Goal: Task Accomplishment & Management: Complete application form

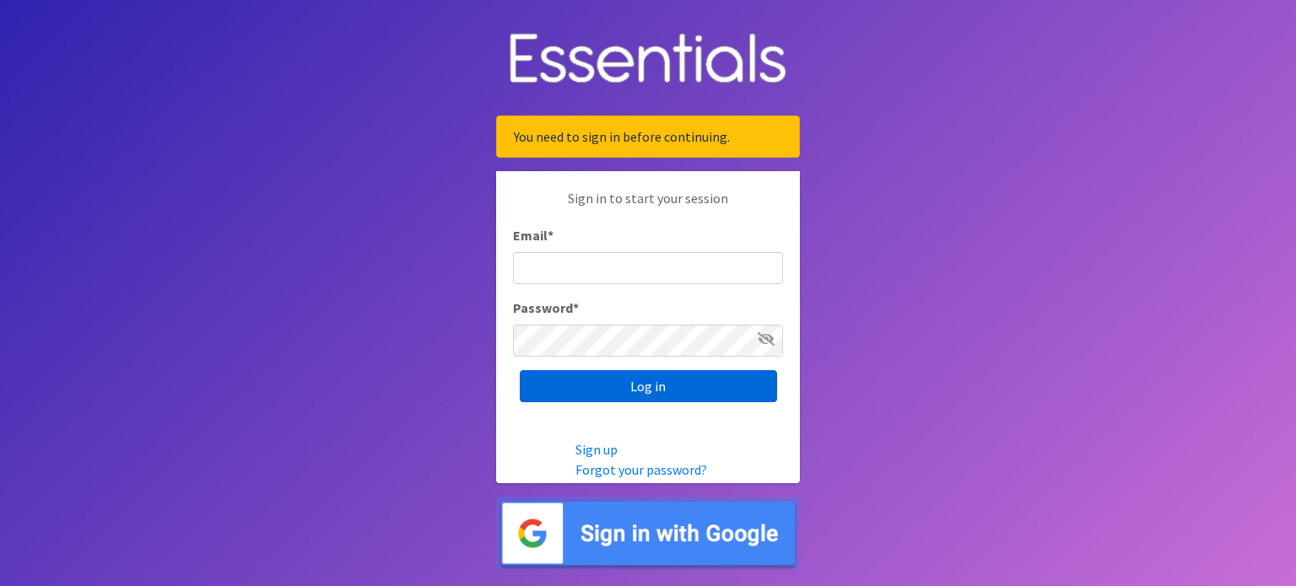
type input "[PERSON_NAME][EMAIL_ADDRESS][PERSON_NAME][DOMAIN_NAME]"
click at [715, 387] on input "Log in" at bounding box center [648, 386] width 257 height 32
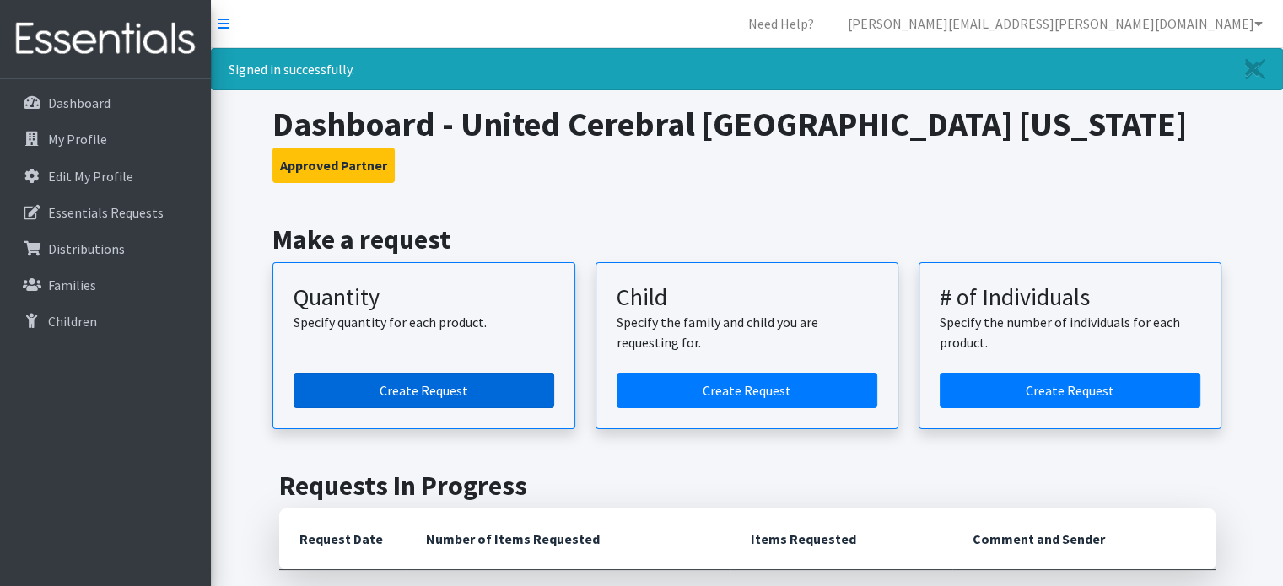
click at [408, 384] on link "Create Request" at bounding box center [424, 390] width 261 height 35
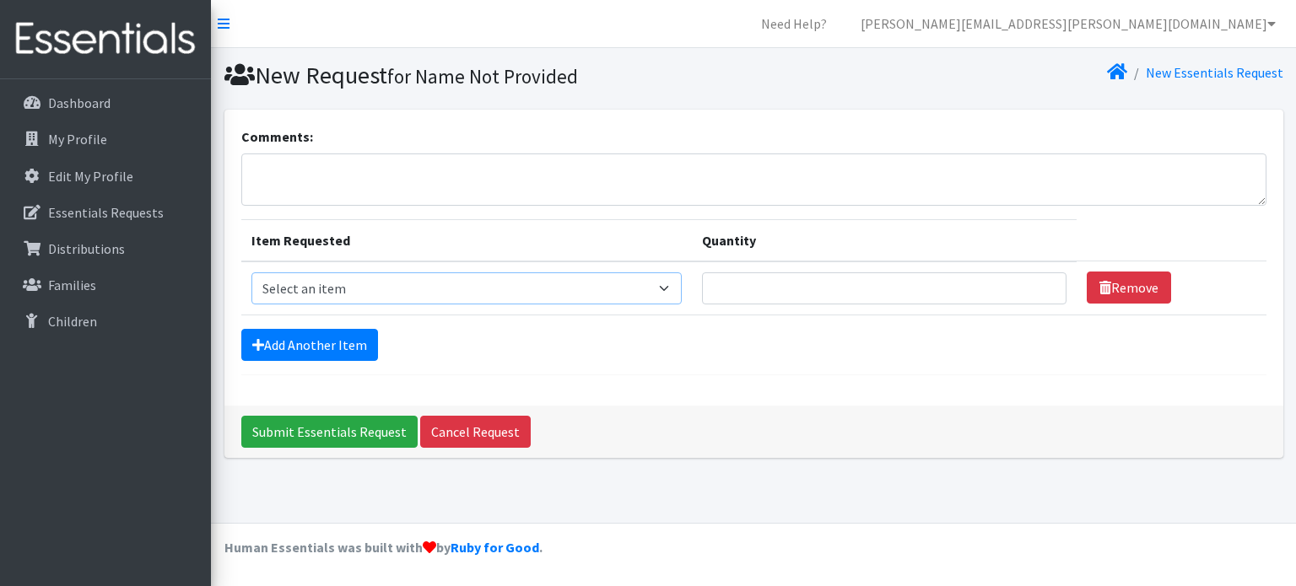
click at [674, 289] on select "Select an item Kids (Newborn) Kids (Preemie)** Limited Kids (Size 1) Kids (Size…" at bounding box center [466, 288] width 431 height 32
select select "1825"
click at [251, 272] on select "Select an item Kids (Newborn) Kids (Preemie)** Limited Kids (Size 1) Kids (Size…" at bounding box center [466, 288] width 431 height 32
click at [1039, 278] on input "Quantity" at bounding box center [884, 288] width 364 height 32
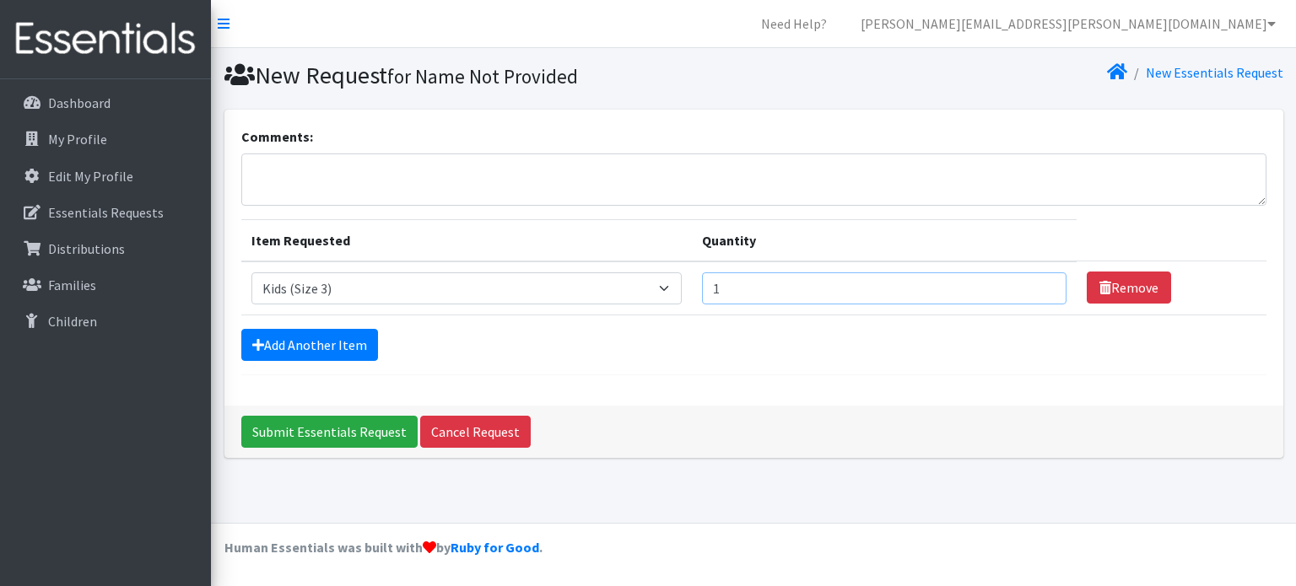
click at [1039, 285] on input "1" at bounding box center [884, 288] width 364 height 32
type input "2"
click at [1039, 285] on input "2" at bounding box center [884, 288] width 364 height 32
click at [342, 347] on link "Add Another Item" at bounding box center [309, 345] width 137 height 32
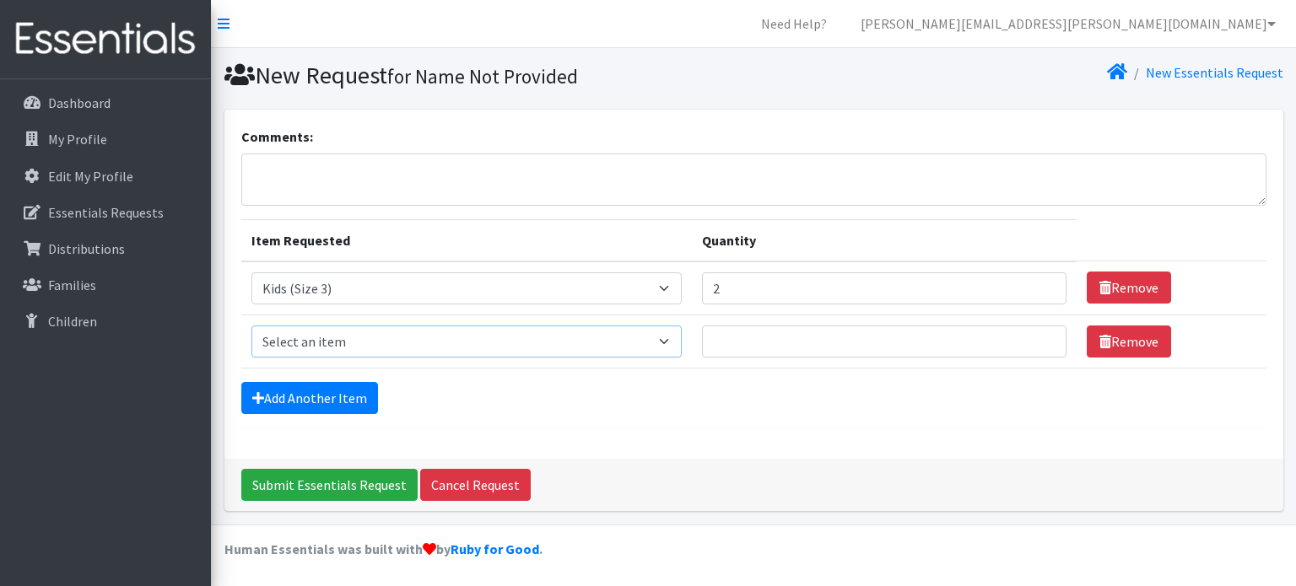
click at [678, 337] on select "Select an item Kids (Newborn) Kids (Preemie)** Limited Kids (Size 1) Kids (Size…" at bounding box center [466, 342] width 431 height 32
select select "1828"
click at [251, 326] on select "Select an item Kids (Newborn) Kids (Preemie)** Limited Kids (Size 1) Kids (Size…" at bounding box center [466, 342] width 431 height 32
click at [1037, 333] on input "1" at bounding box center [884, 342] width 364 height 32
type input "2"
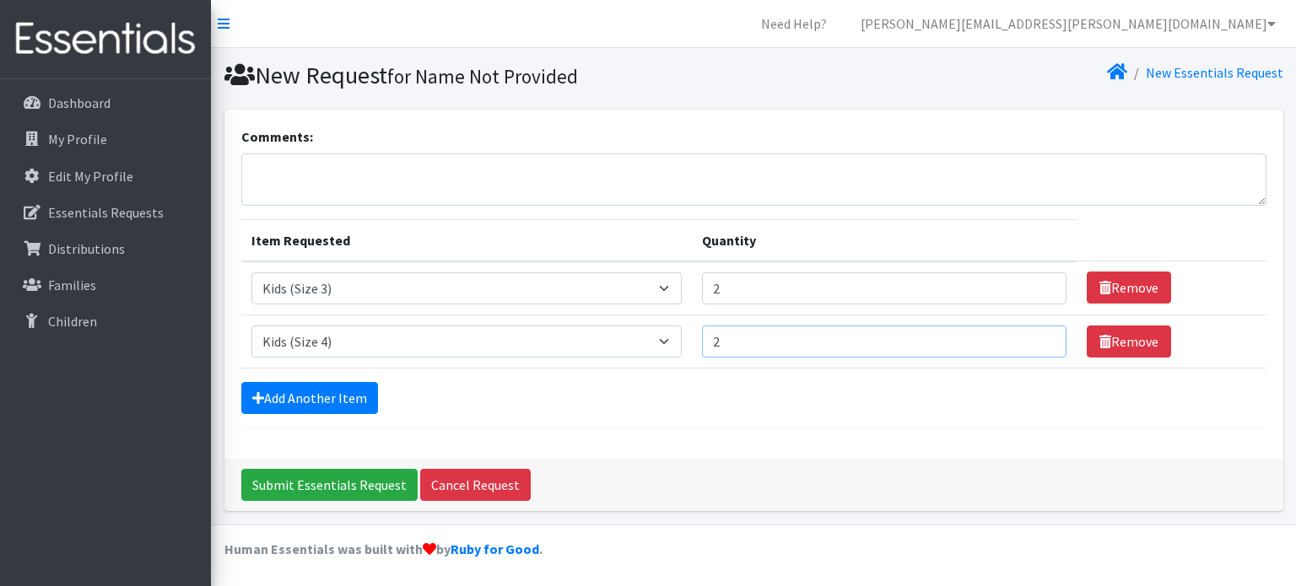
click at [1037, 333] on input "2" at bounding box center [884, 342] width 364 height 32
click at [324, 398] on link "Add Another Item" at bounding box center [309, 398] width 137 height 32
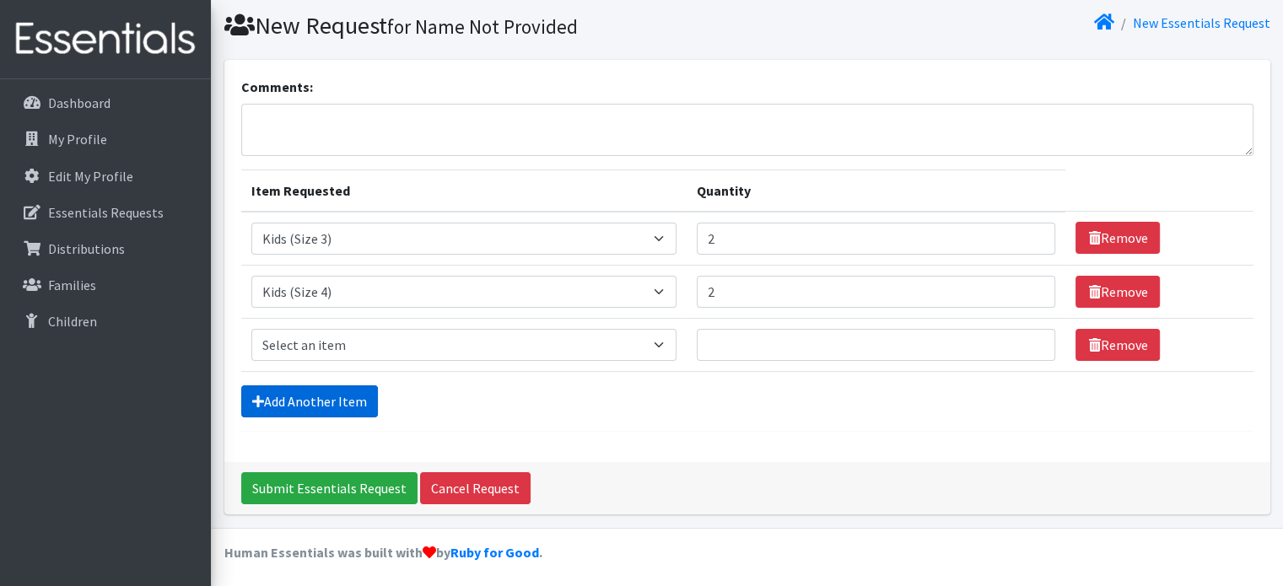
scroll to position [51, 0]
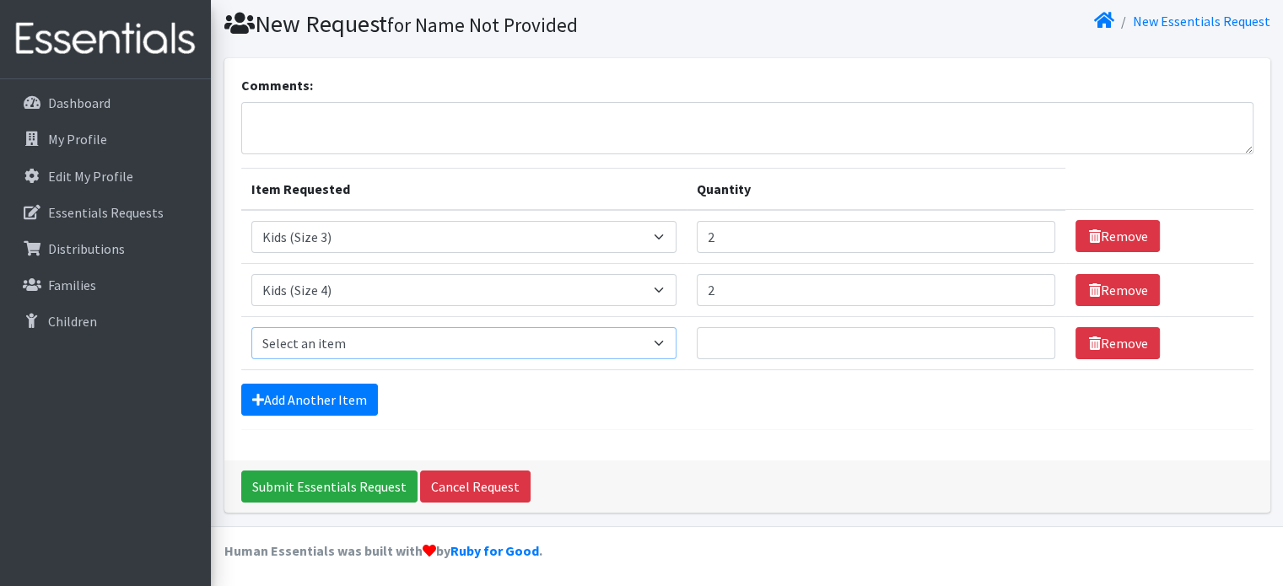
click at [662, 345] on select "Select an item Kids (Newborn) Kids (Preemie)** Limited Kids (Size 1) Kids (Size…" at bounding box center [463, 343] width 425 height 32
select select "1834"
click at [251, 327] on select "Select an item Kids (Newborn) Kids (Preemie)** Limited Kids (Size 1) Kids (Size…" at bounding box center [463, 343] width 425 height 32
click at [1029, 337] on input "1" at bounding box center [876, 343] width 359 height 32
type input "2"
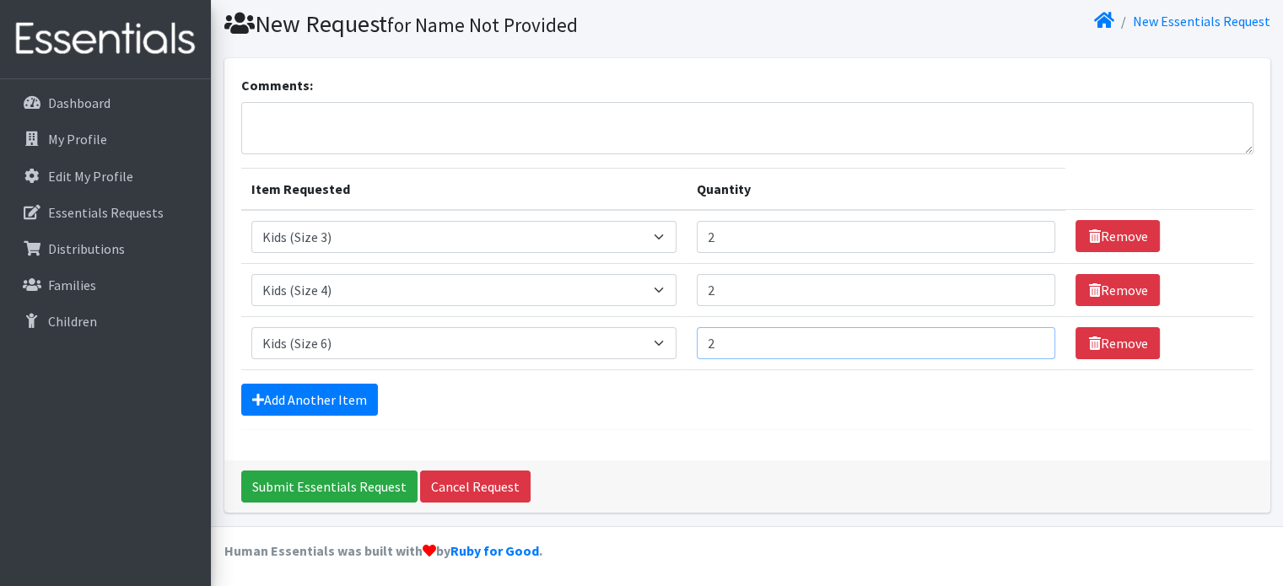
click at [1029, 337] on input "2" at bounding box center [876, 343] width 359 height 32
click at [339, 384] on link "Add Another Item" at bounding box center [309, 400] width 137 height 32
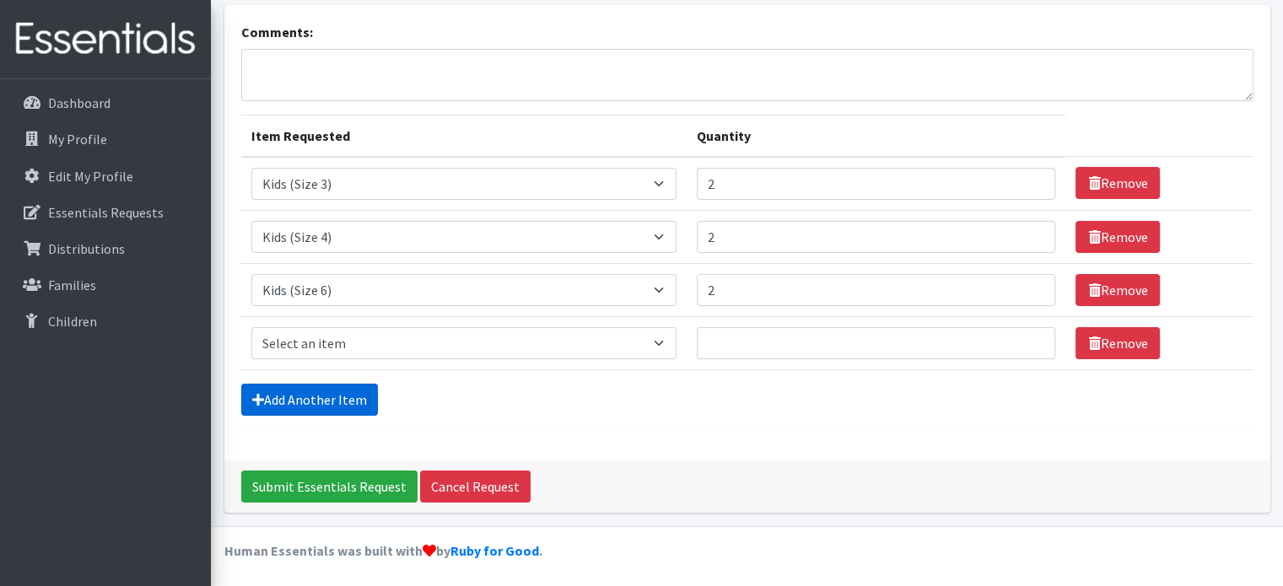
scroll to position [105, 0]
click at [668, 337] on select "Select an item Kids (Newborn) Kids (Preemie)** Limited Kids (Size 1) Kids (Size…" at bounding box center [463, 343] width 425 height 32
select select "11999"
click at [251, 327] on select "Select an item Kids (Newborn) Kids (Preemie)** Limited Kids (Size 1) Kids (Size…" at bounding box center [463, 343] width 425 height 32
click at [1027, 335] on input "1" at bounding box center [876, 343] width 359 height 32
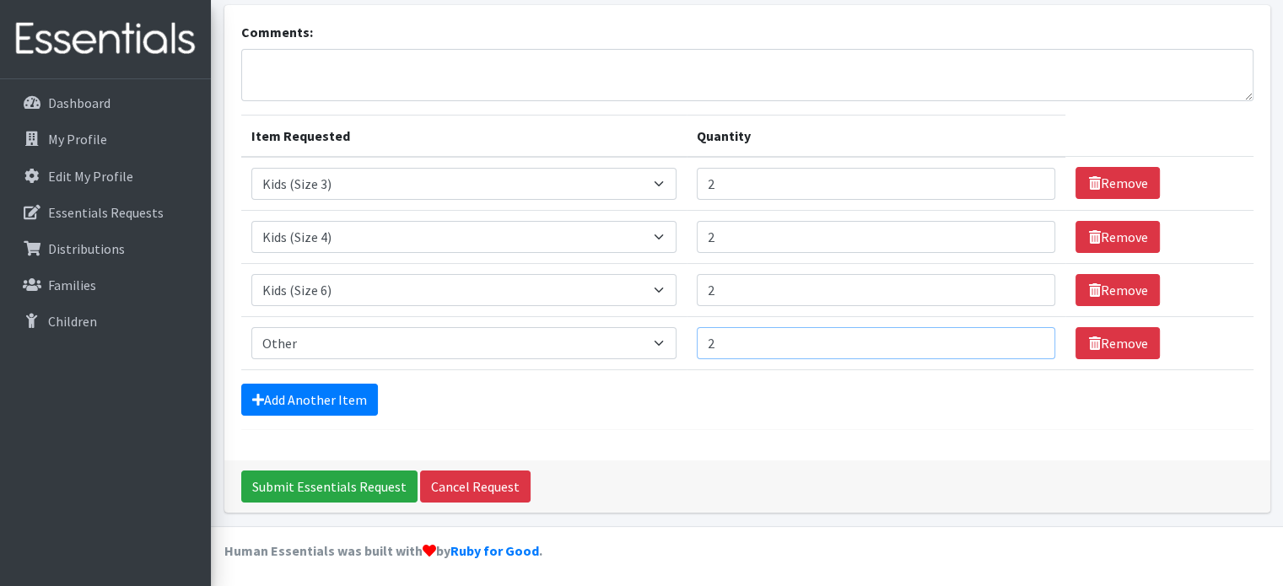
type input "2"
click at [1027, 335] on input "2" at bounding box center [876, 343] width 359 height 32
click at [389, 54] on textarea "Comments:" at bounding box center [747, 75] width 1012 height 52
type textarea "Other: XL diaper or size 8 PullUps"
click at [668, 337] on select "Select an item Kids (Newborn) Kids (Preemie)** Limited Kids (Size 1) Kids (Size…" at bounding box center [463, 343] width 425 height 32
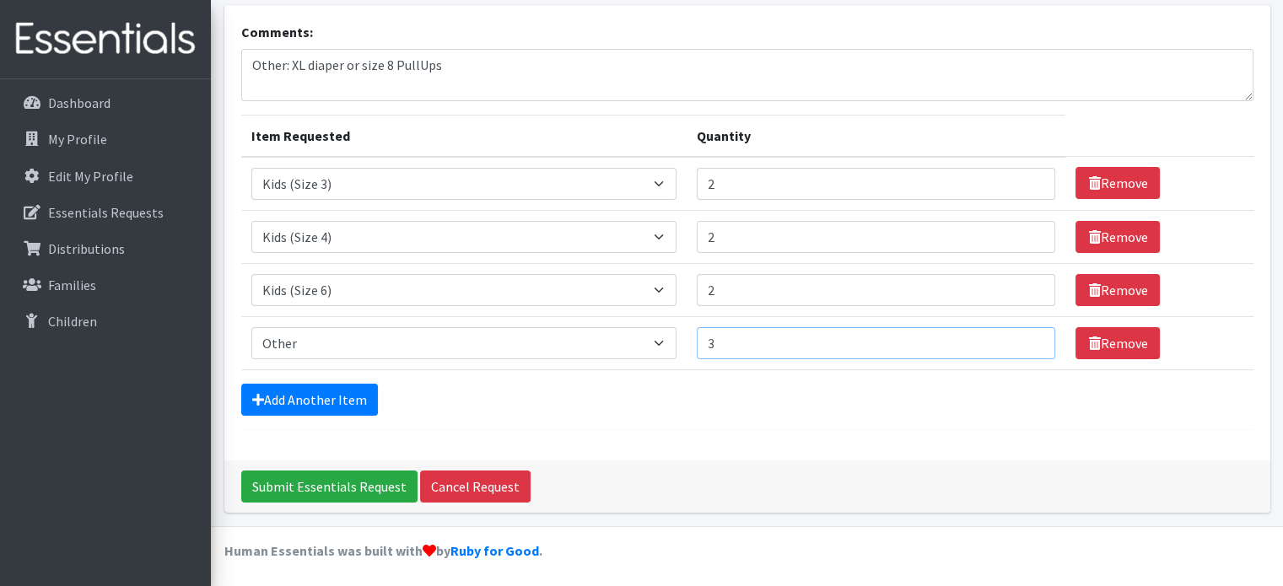
click at [1032, 337] on input "3" at bounding box center [876, 343] width 359 height 32
click at [666, 340] on select "Select an item Kids (Newborn) Kids (Preemie)** Limited Kids (Size 1) Kids (Size…" at bounding box center [463, 343] width 425 height 32
click at [1029, 333] on input "4" at bounding box center [876, 343] width 359 height 32
click at [1029, 333] on input "5" at bounding box center [876, 343] width 359 height 32
type input "6"
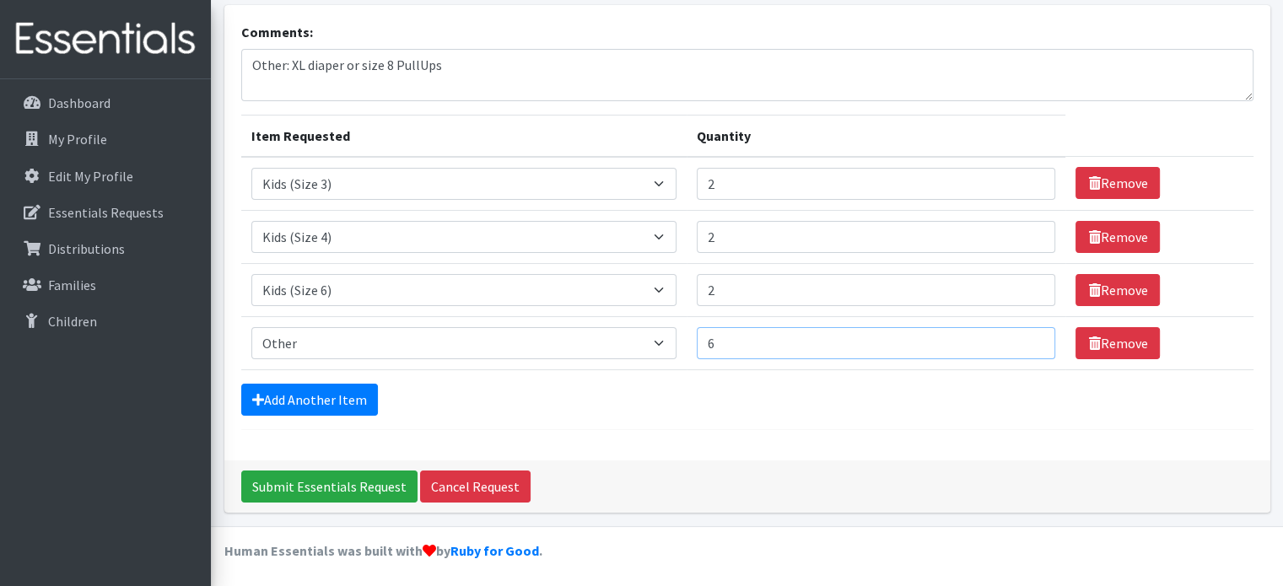
click at [1029, 333] on input "6" at bounding box center [876, 343] width 359 height 32
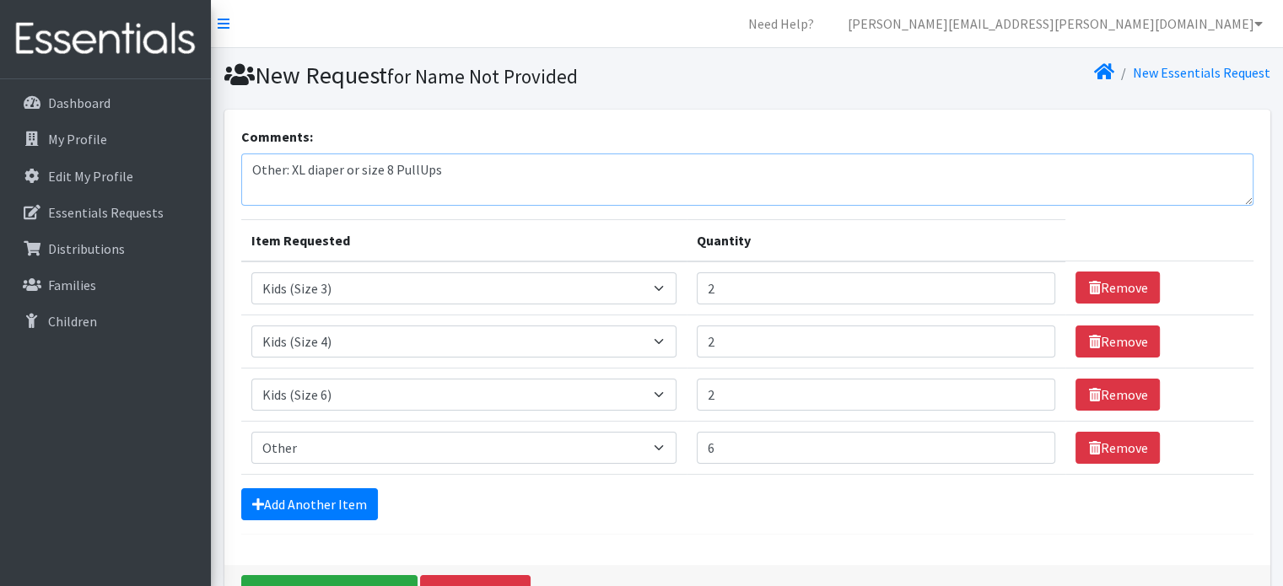
click at [514, 164] on textarea "Other: XL diaper or size 8 PullUps" at bounding box center [747, 180] width 1012 height 52
click at [290, 168] on textarea "Other: XL diaper or size 8 PullUps (2)" at bounding box center [747, 180] width 1012 height 52
click at [416, 190] on textarea "Other: XL diaper or size 8 PullUps (2)" at bounding box center [747, 180] width 1012 height 52
drag, startPoint x: 345, startPoint y: 192, endPoint x: 250, endPoint y: 168, distance: 98.4
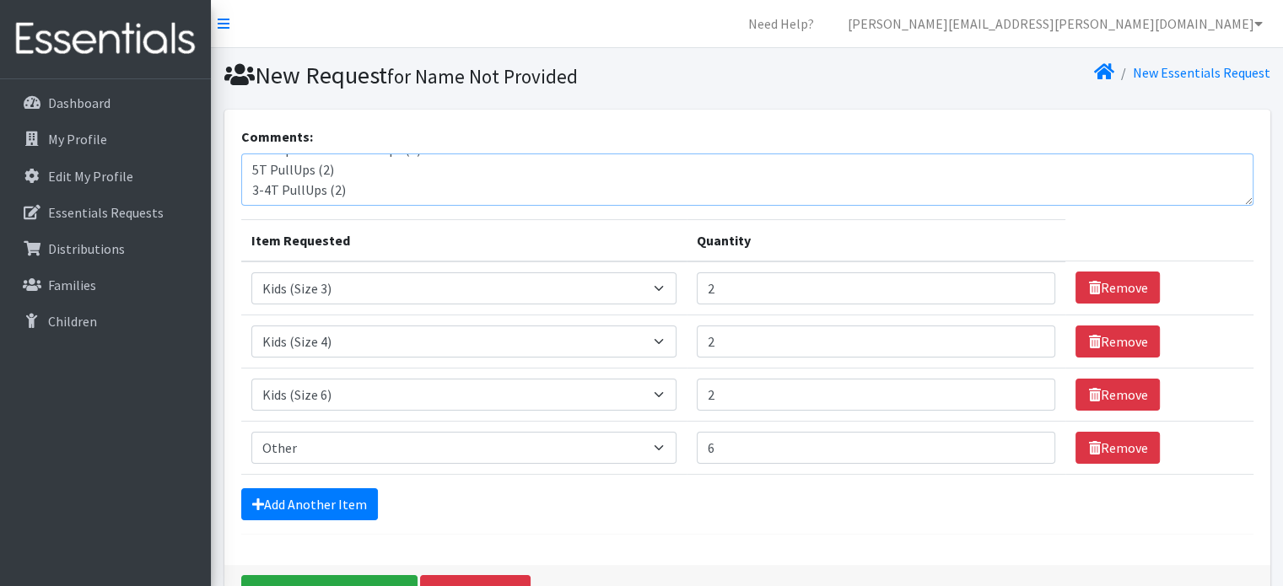
click at [250, 168] on textarea "Other: XL diaper or size 8 PullUps (2) 5T PullUps (2) 3-4T PullUps (2)" at bounding box center [747, 180] width 1012 height 52
type textarea "Other: XL diaper or size 8 PullUps (2)"
click at [1026, 447] on input "5" at bounding box center [876, 448] width 359 height 32
click at [1026, 447] on input "4" at bounding box center [876, 448] width 359 height 32
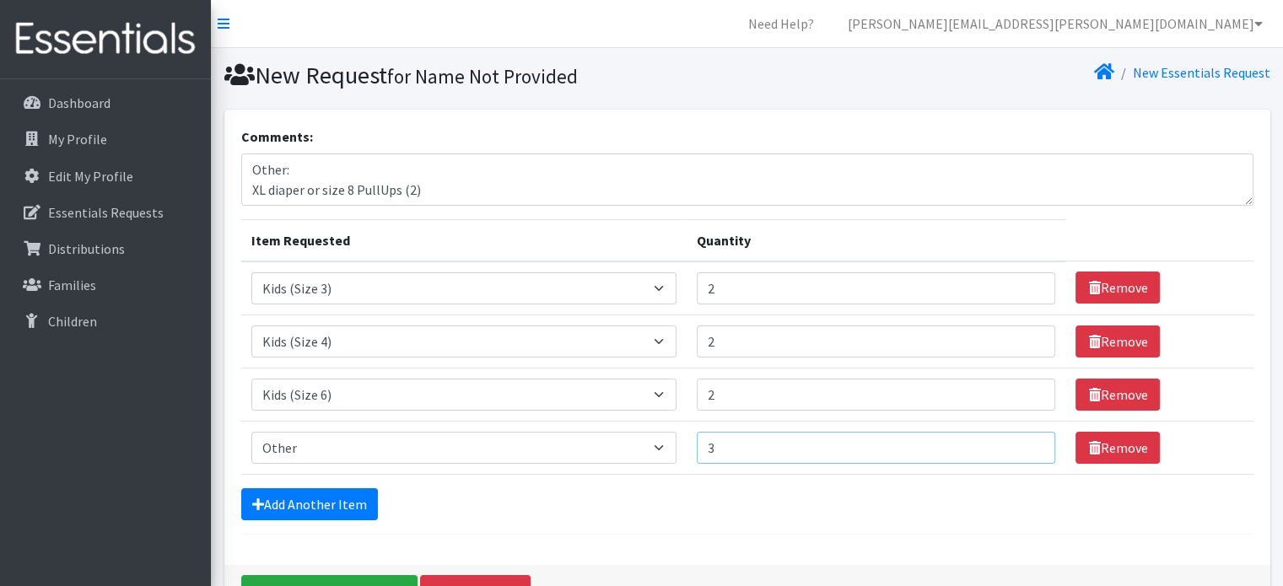
click at [1026, 447] on input "3" at bounding box center [876, 448] width 359 height 32
type input "2"
click at [1026, 447] on input "2" at bounding box center [876, 448] width 359 height 32
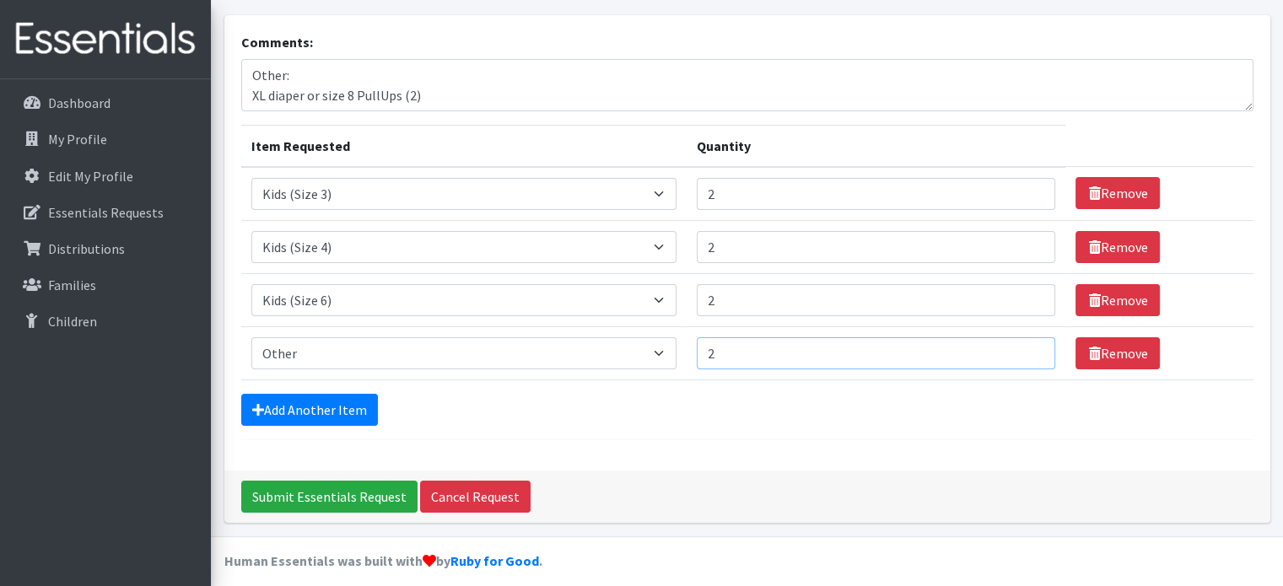
scroll to position [0, 0]
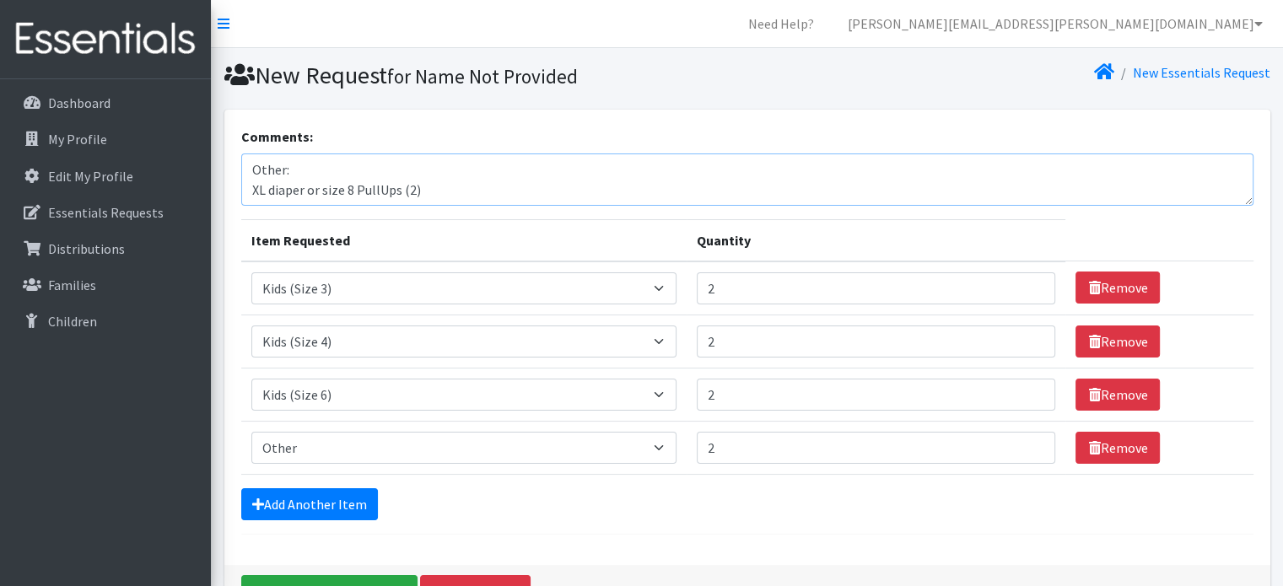
click at [461, 180] on textarea "Other: XL diaper or size 8 PullUps (2)" at bounding box center [747, 180] width 1012 height 52
click at [549, 178] on textarea "Other: XL diaper or size 8 PullUps (2). I understand there are no PullUps but n…" at bounding box center [747, 180] width 1012 height 52
click at [689, 175] on textarea "Other: XL diaper or size 8 PullUps (2). I understand there are currently no Pul…" at bounding box center [747, 180] width 1012 height 52
type textarea "Other: XL diaper or size 8 PullUps (2). I understand there are currently no Pul…"
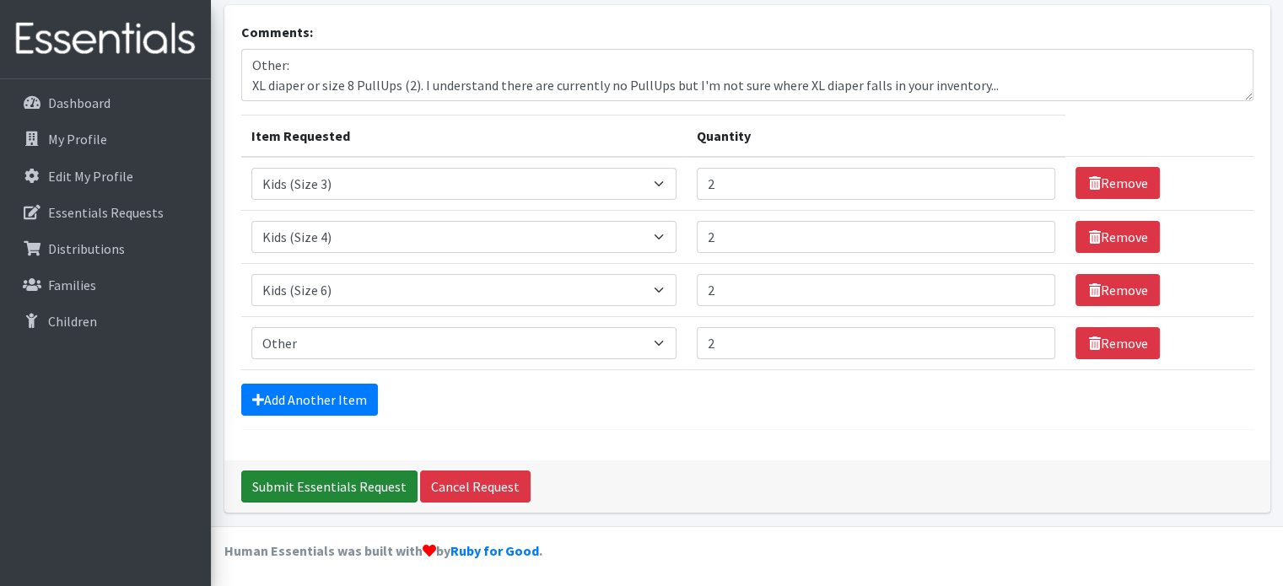
click at [339, 479] on input "Submit Essentials Request" at bounding box center [329, 487] width 176 height 32
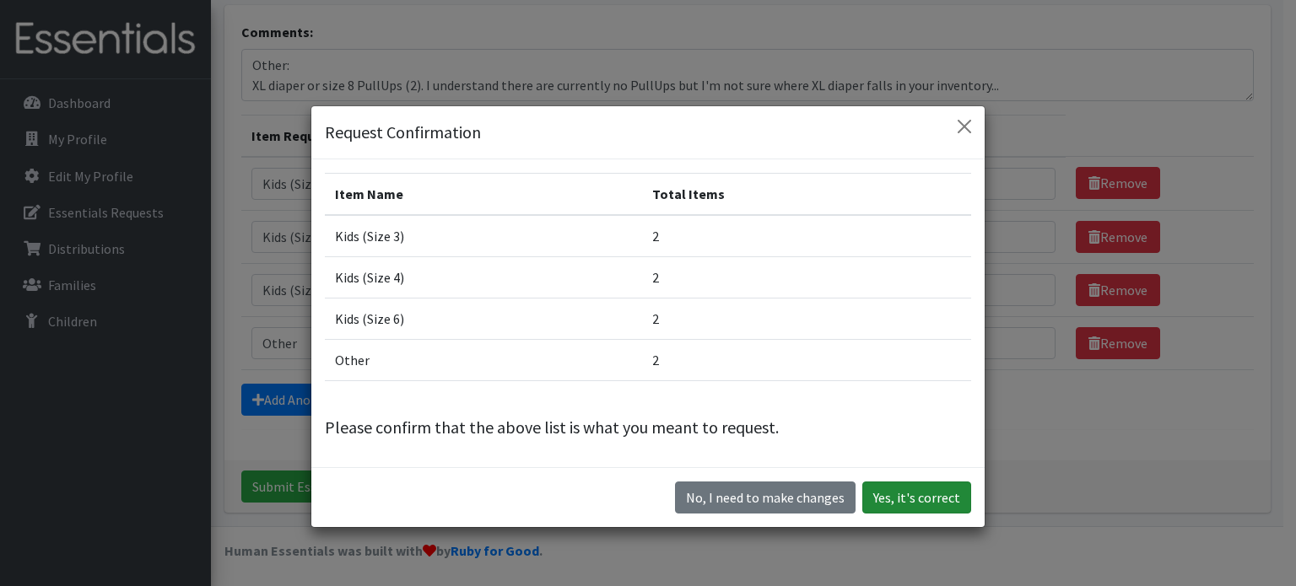
click at [919, 499] on button "Yes, it's correct" at bounding box center [916, 498] width 109 height 32
